Goal: Find specific page/section: Find specific page/section

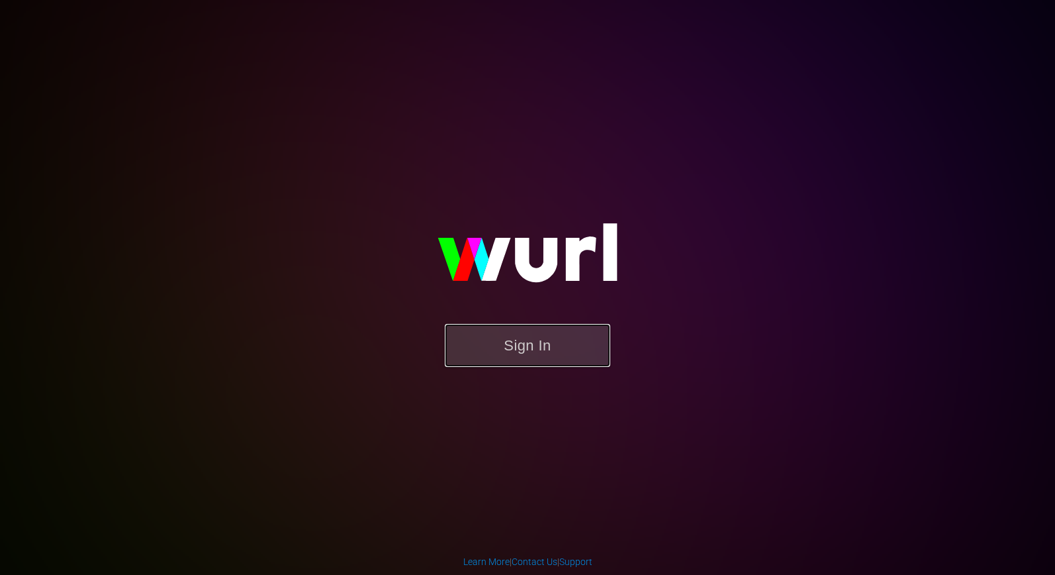
click at [584, 350] on button "Sign In" at bounding box center [528, 345] width 166 height 43
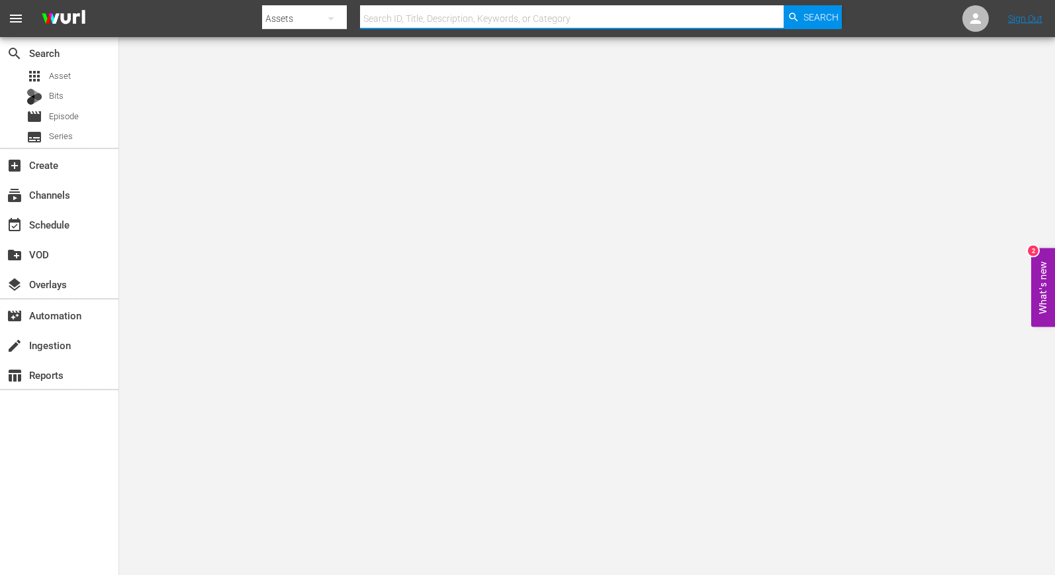
click at [452, 13] on input "text" at bounding box center [572, 19] width 424 height 32
paste input "65939"
type input "65939"
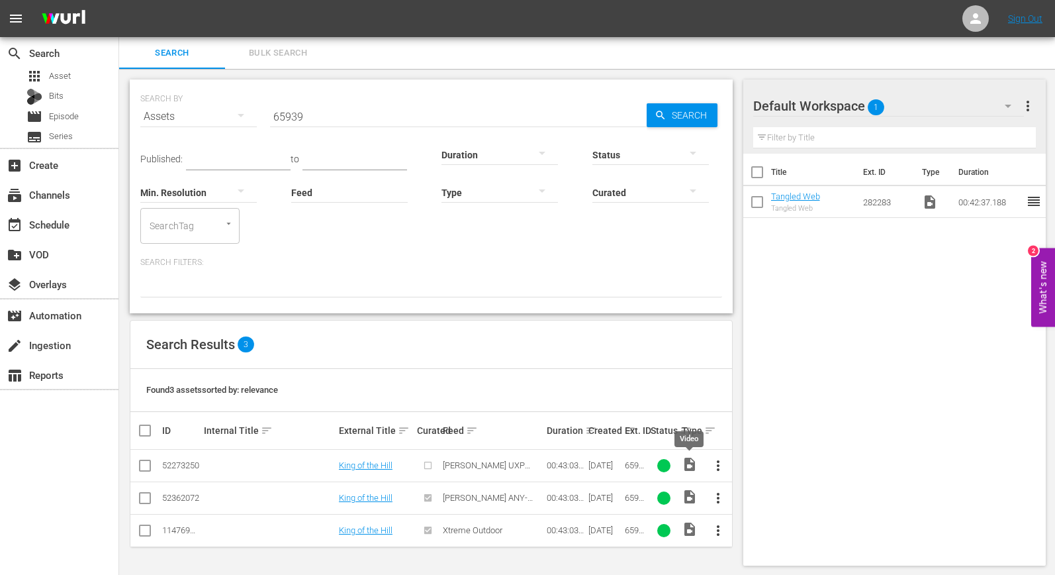
scroll to position [1, 0]
click at [371, 464] on link "King of the Hill" at bounding box center [366, 464] width 54 height 10
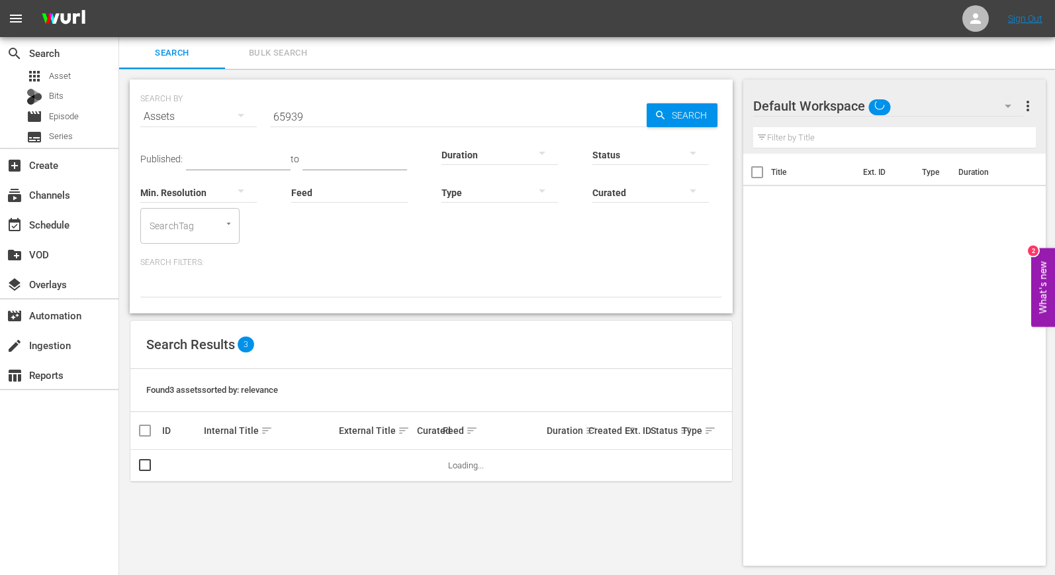
scroll to position [1, 0]
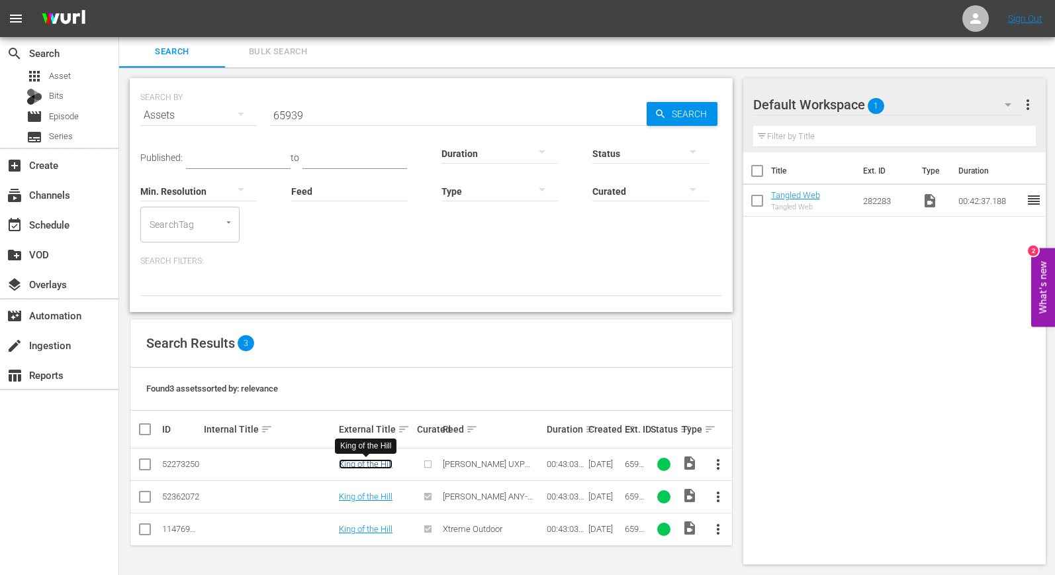
click at [358, 467] on link "King of the Hill" at bounding box center [366, 464] width 54 height 10
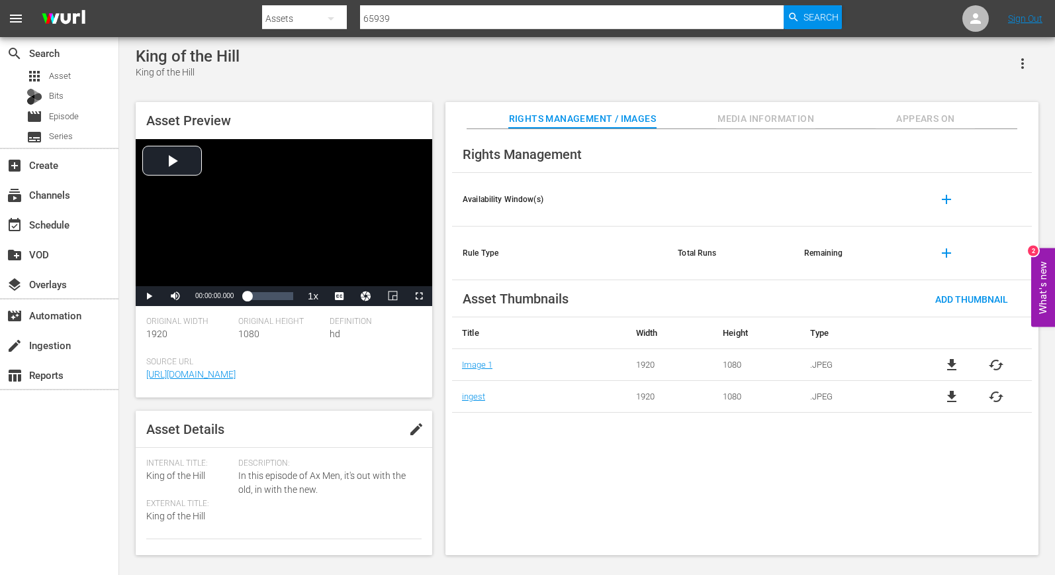
click at [779, 117] on span "Media Information" at bounding box center [765, 119] width 99 height 17
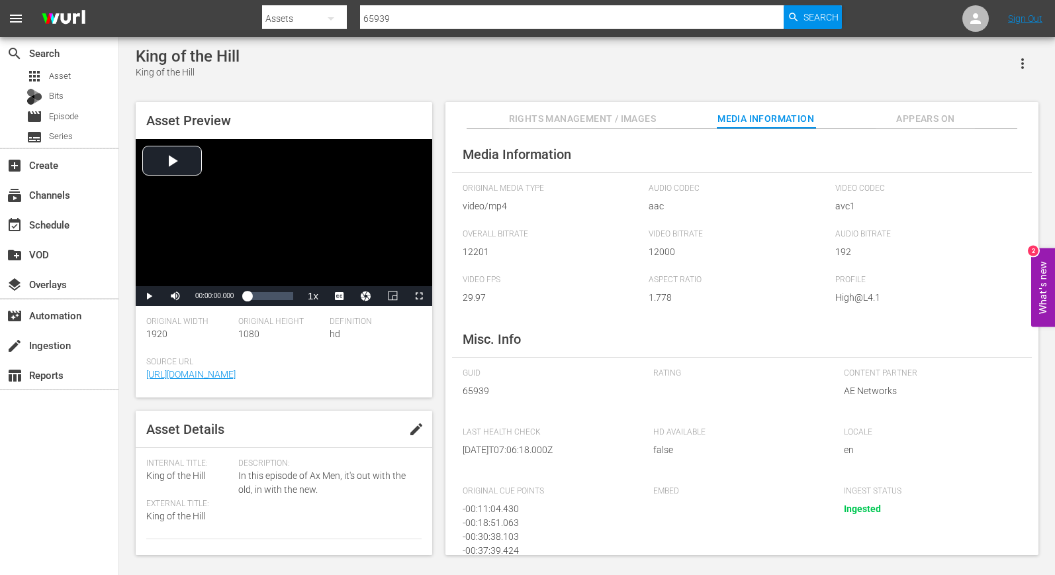
click at [616, 116] on span "Rights Management / Images" at bounding box center [582, 119] width 147 height 17
